Goal: Information Seeking & Learning: Check status

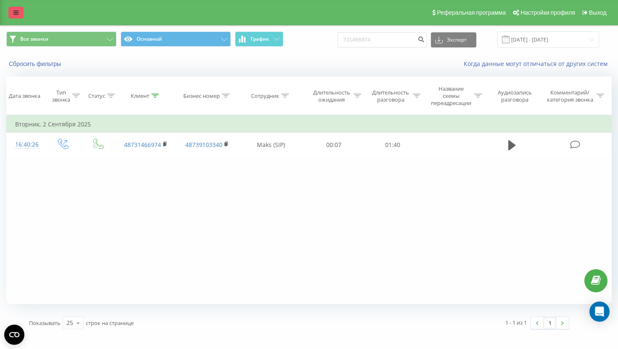
click at [12, 15] on link at bounding box center [15, 13] width 15 height 12
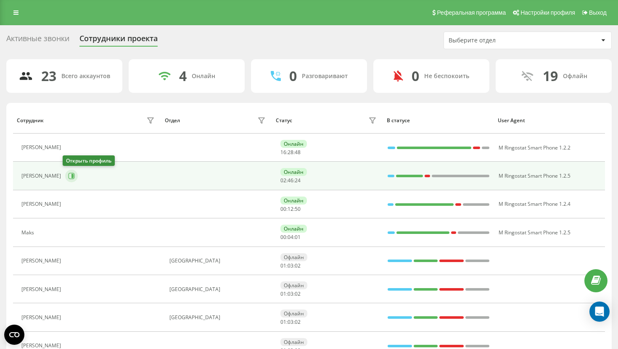
click at [65, 176] on button at bounding box center [71, 176] width 13 height 13
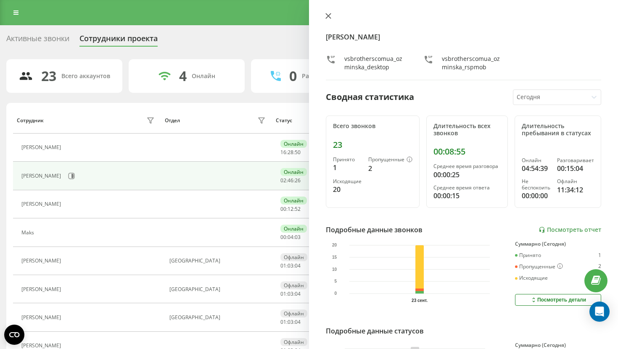
click at [330, 21] on button at bounding box center [328, 17] width 11 height 8
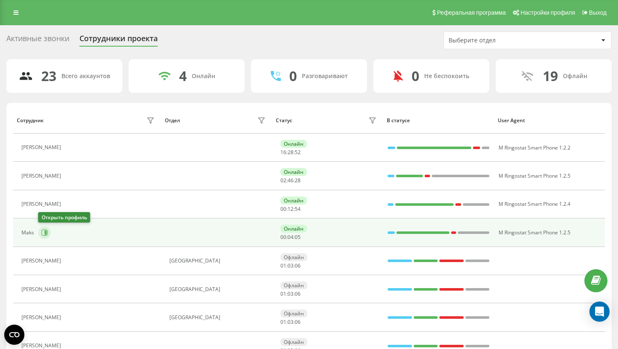
click at [46, 232] on icon at bounding box center [44, 233] width 7 height 7
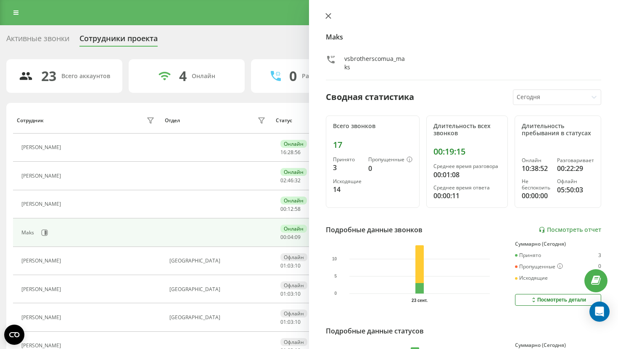
click at [324, 17] on button at bounding box center [328, 17] width 11 height 8
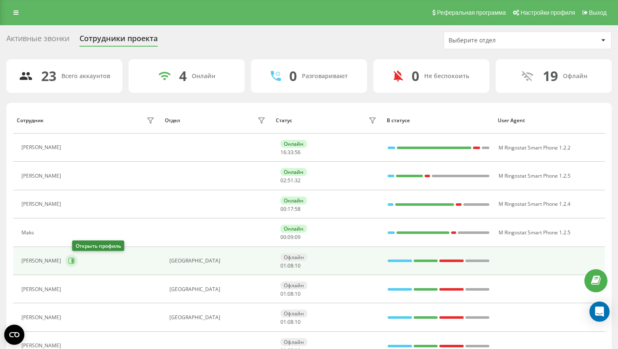
click at [74, 260] on icon at bounding box center [72, 261] width 2 height 4
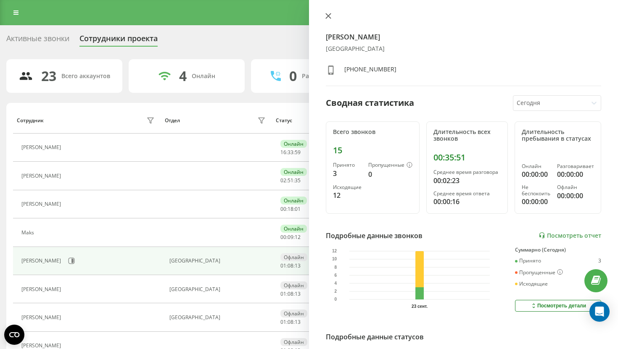
click at [328, 18] on icon at bounding box center [328, 16] width 6 height 6
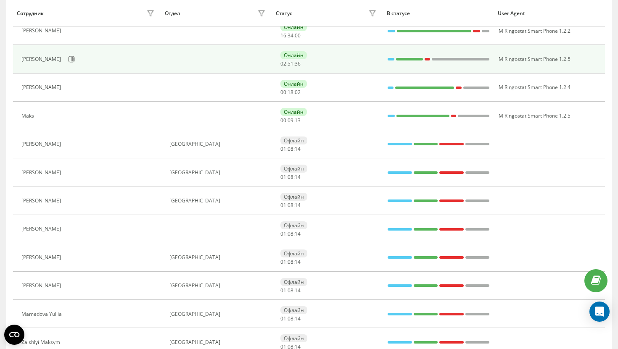
scroll to position [132, 0]
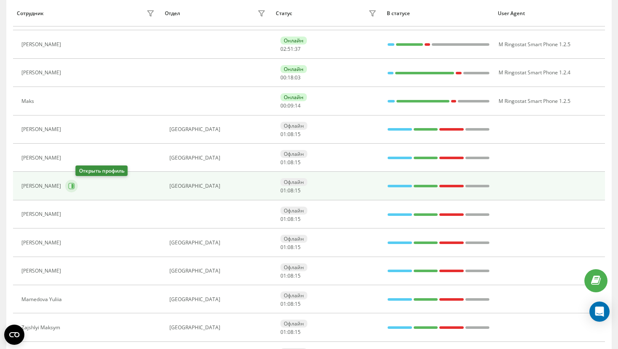
click at [75, 189] on icon at bounding box center [72, 186] width 6 height 6
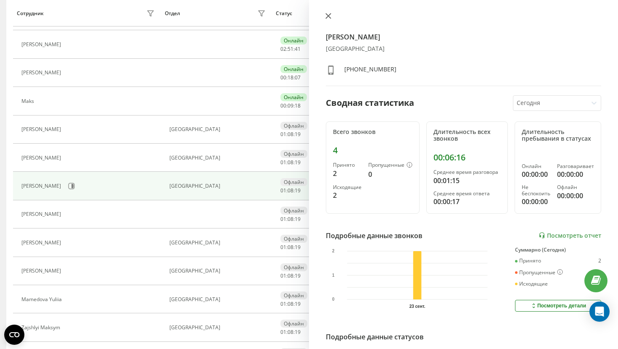
click at [329, 16] on icon at bounding box center [328, 15] width 5 height 5
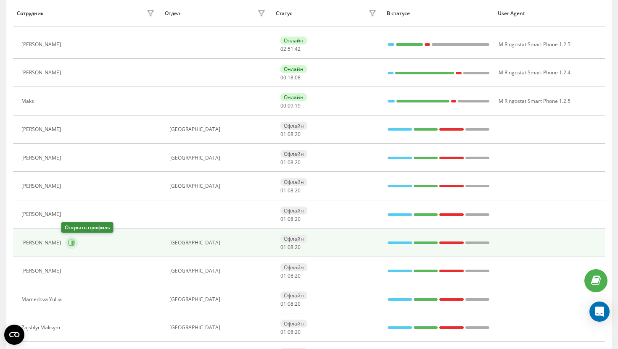
click at [68, 241] on icon at bounding box center [71, 243] width 7 height 7
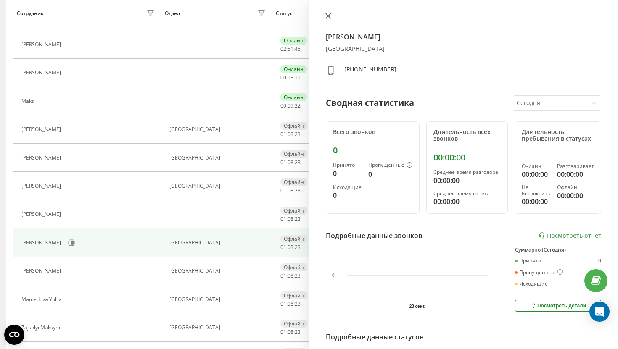
click at [327, 15] on icon at bounding box center [328, 15] width 5 height 5
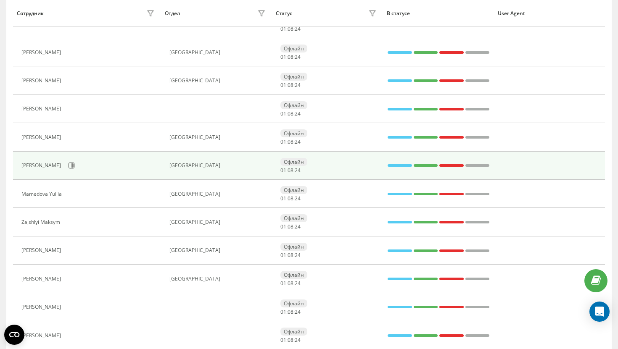
scroll to position [238, 0]
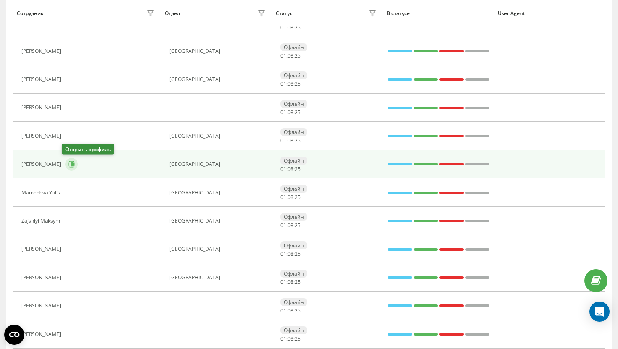
click at [68, 165] on icon at bounding box center [71, 164] width 7 height 7
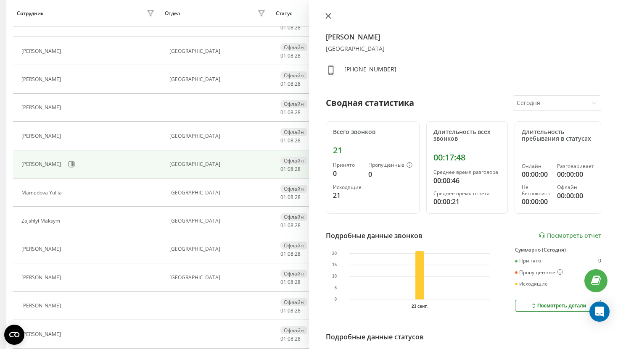
click at [328, 13] on button at bounding box center [328, 17] width 11 height 8
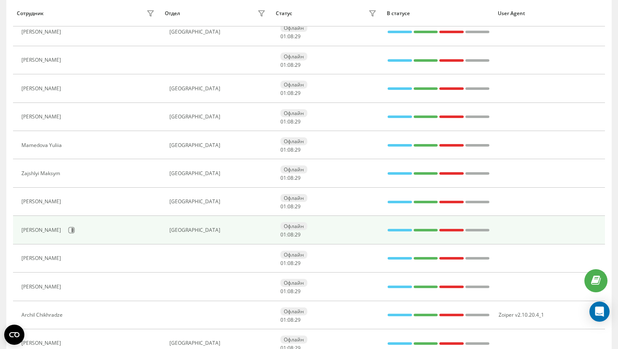
scroll to position [287, 0]
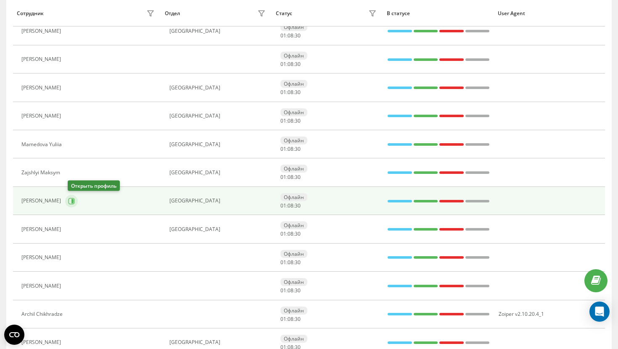
click at [71, 200] on icon at bounding box center [71, 201] width 7 height 7
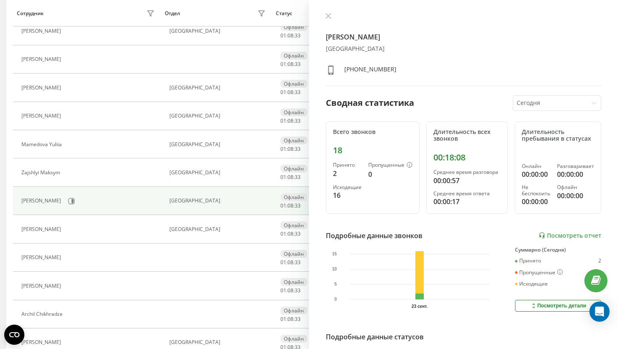
click at [327, 21] on div "ГНАТЮК [PERSON_NAME] [PHONE_NUMBER]" at bounding box center [463, 50] width 275 height 74
click at [328, 13] on button at bounding box center [328, 17] width 11 height 8
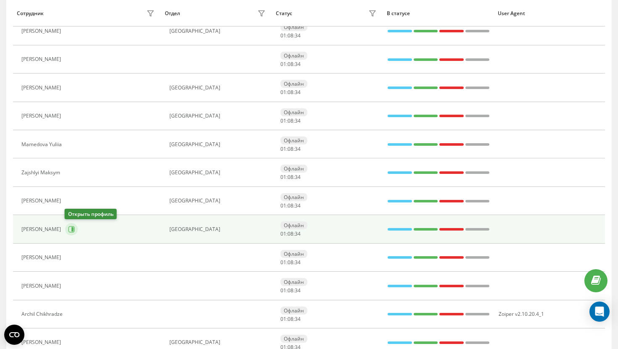
click at [73, 229] on icon at bounding box center [71, 229] width 7 height 7
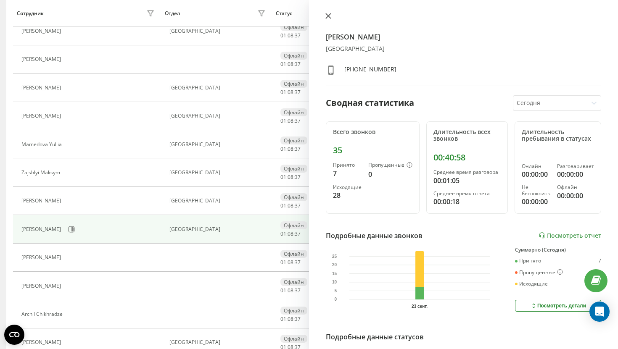
click at [330, 16] on icon at bounding box center [328, 16] width 6 height 6
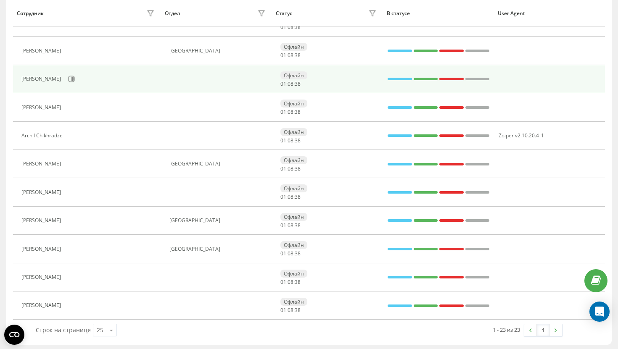
scroll to position [467, 0]
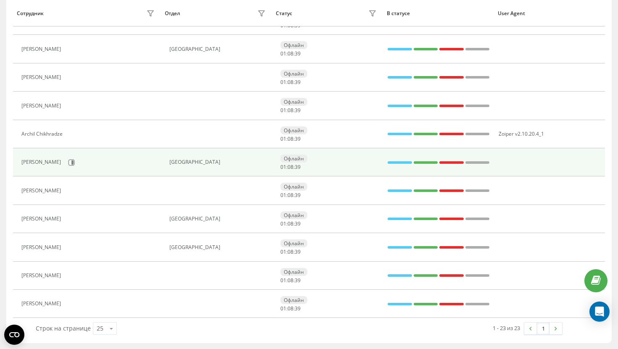
click at [78, 159] on div "[PERSON_NAME]" at bounding box center [88, 163] width 135 height 14
click at [70, 163] on icon at bounding box center [71, 162] width 7 height 7
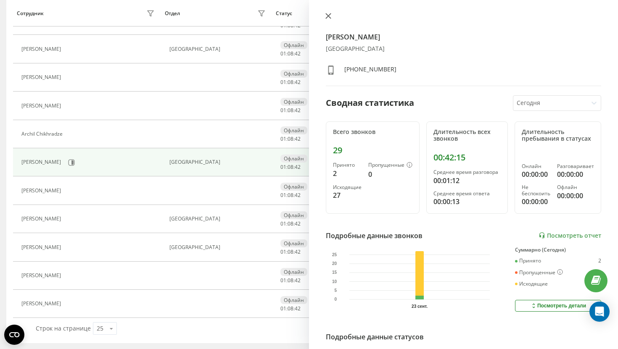
click at [328, 16] on icon at bounding box center [328, 15] width 5 height 5
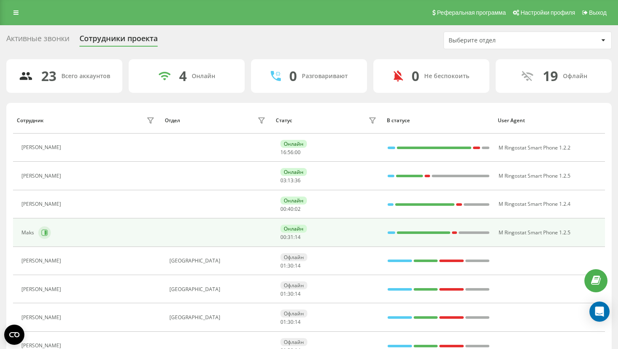
click at [45, 230] on icon at bounding box center [44, 233] width 7 height 7
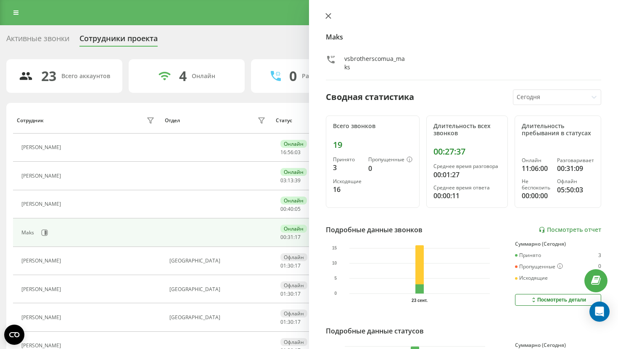
click at [328, 17] on icon at bounding box center [328, 16] width 6 height 6
